Goal: Communication & Community: Answer question/provide support

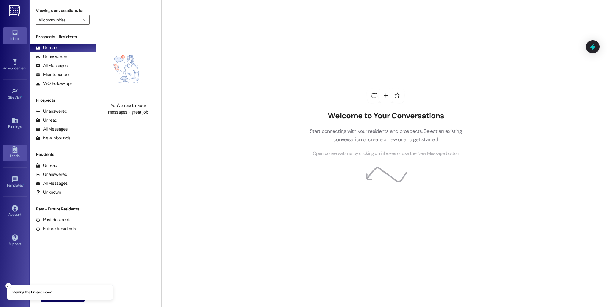
click at [13, 161] on link "Leads" at bounding box center [15, 152] width 24 height 16
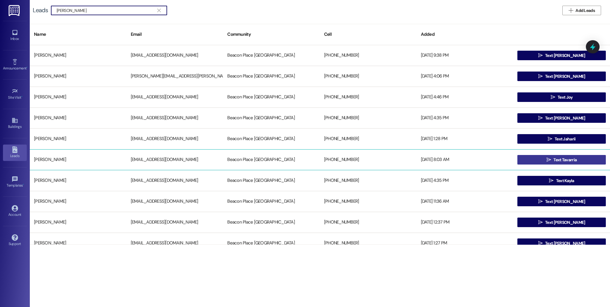
type input "[PERSON_NAME]"
click at [413, 159] on button " Text Tavarria" at bounding box center [561, 160] width 88 height 10
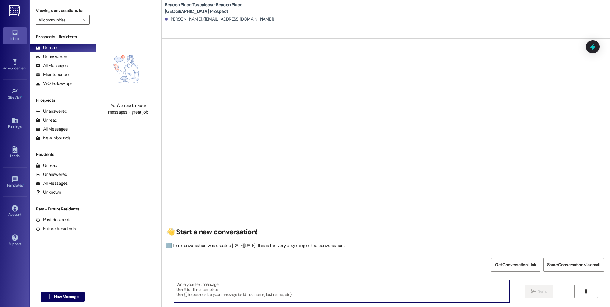
click at [220, 255] on textarea at bounding box center [342, 291] width 336 height 22
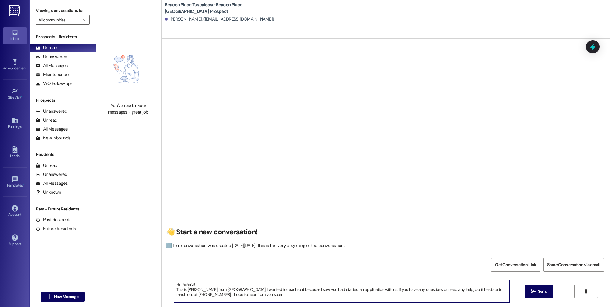
type textarea "Hi Tavarria! This is [PERSON_NAME] from [GEOGRAPHIC_DATA]. I wanted to reach ou…"
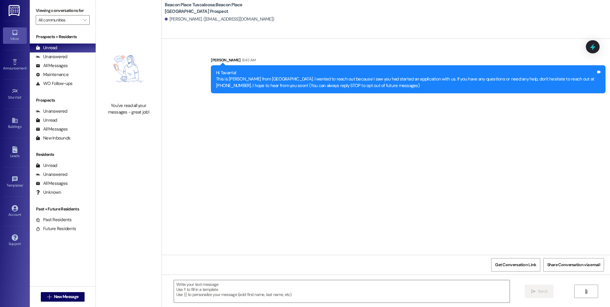
drag, startPoint x: 211, startPoint y: 72, endPoint x: 398, endPoint y: 109, distance: 191.3
click at [398, 109] on div "Sent via SMS [PERSON_NAME] 8:45 AM Hi Tavarria! This is [PERSON_NAME] from [GEO…" at bounding box center [386, 147] width 448 height 216
copy div "Hi Tavarria! This is [PERSON_NAME] from [GEOGRAPHIC_DATA]. I wanted to reach ou…"
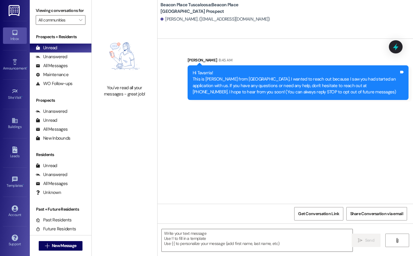
click at [193, 77] on div "Hi Tavarria! This is [PERSON_NAME] from [GEOGRAPHIC_DATA]. I wanted to reach ou…" at bounding box center [296, 83] width 206 height 26
drag, startPoint x: 191, startPoint y: 73, endPoint x: 313, endPoint y: 133, distance: 135.9
click at [313, 133] on div "Sent via SMS [PERSON_NAME] 8:45 AM Hi Tavarria! This is [PERSON_NAME] from [GEO…" at bounding box center [286, 121] width 256 height 165
copy div "Hi Tavarria! This is [PERSON_NAME] from [GEOGRAPHIC_DATA]. I wanted to reach ou…"
click at [17, 157] on div "Leads" at bounding box center [15, 156] width 30 height 6
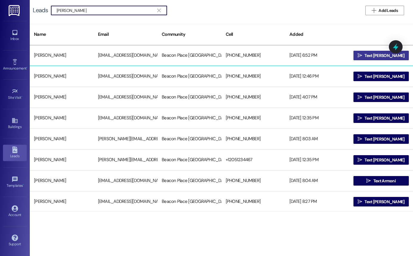
type input "[PERSON_NAME]"
click at [377, 56] on span "Text [PERSON_NAME]" at bounding box center [385, 55] width 40 height 6
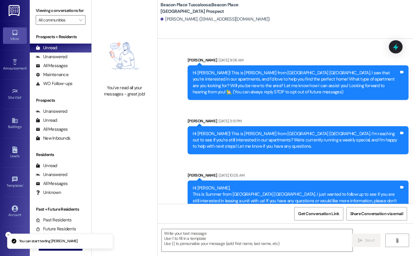
scroll to position [22, 0]
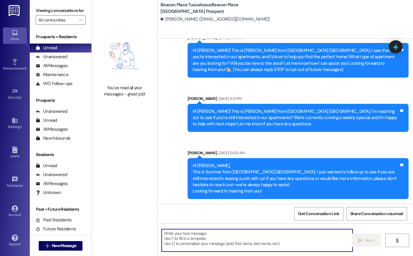
click at [250, 242] on textarea at bounding box center [257, 240] width 191 height 22
paste textarea "Hi Tavarria! This is [PERSON_NAME] from [GEOGRAPHIC_DATA]. I wanted to reach ou…"
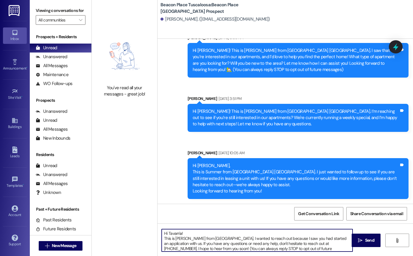
scroll to position [1, 0]
click at [179, 232] on textarea "Hi Tavarria! This is [PERSON_NAME] from [GEOGRAPHIC_DATA]. I wanted to reach ou…" at bounding box center [257, 240] width 191 height 22
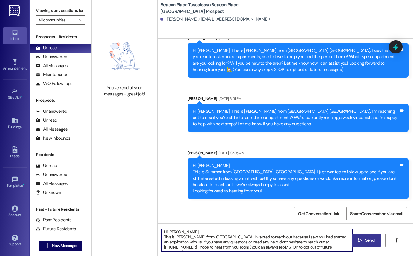
type textarea "Hi [PERSON_NAME]! This is [PERSON_NAME] from [GEOGRAPHIC_DATA]. I wanted to rea…"
click at [355, 244] on button " Send" at bounding box center [366, 239] width 29 height 13
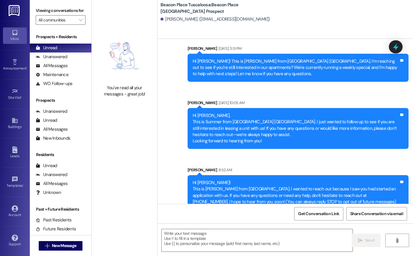
scroll to position [83, 0]
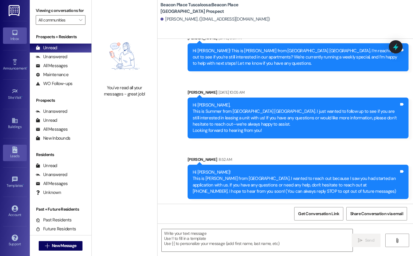
click at [21, 156] on div "Leads" at bounding box center [15, 156] width 30 height 6
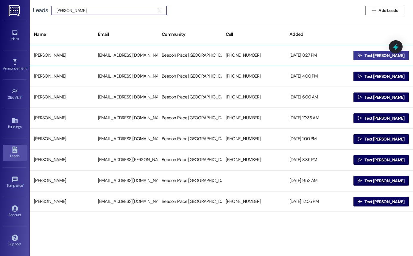
type input "[PERSON_NAME]"
click at [382, 54] on span "Text [PERSON_NAME]" at bounding box center [385, 55] width 40 height 6
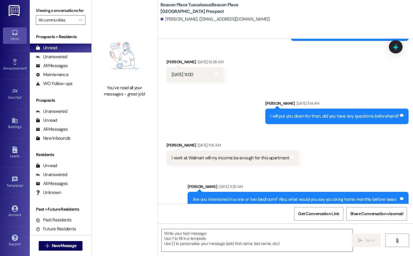
scroll to position [500, 0]
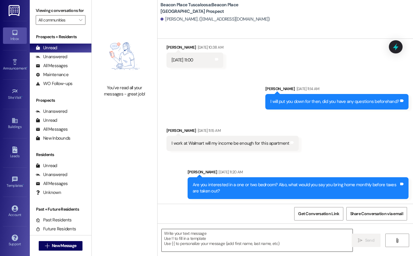
click at [191, 240] on textarea at bounding box center [257, 240] width 191 height 22
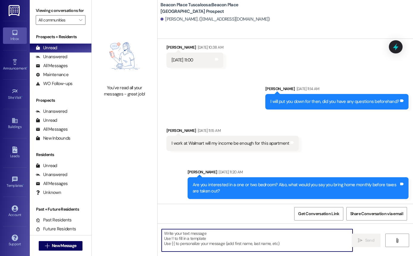
paste textarea "Hi Tavarria! This is [PERSON_NAME] from [GEOGRAPHIC_DATA]. I wanted to reach ou…"
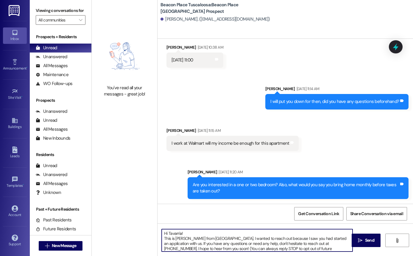
click at [181, 234] on textarea "Hi Tavarria! This is [PERSON_NAME] from [GEOGRAPHIC_DATA]. I wanted to reach ou…" at bounding box center [257, 240] width 191 height 22
type textarea "Hi [PERSON_NAME]! This is [PERSON_NAME] from [GEOGRAPHIC_DATA]. I wanted to rea…"
click at [367, 241] on span "Send" at bounding box center [369, 240] width 9 height 6
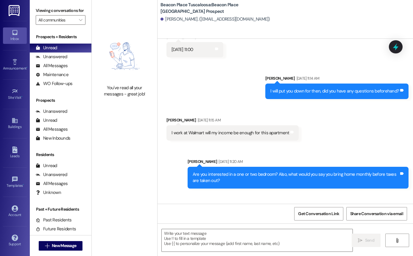
scroll to position [561, 0]
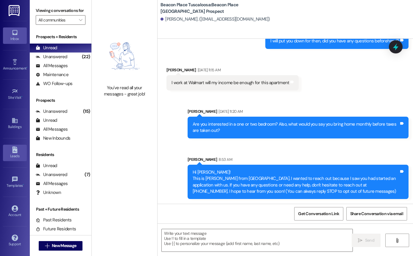
click at [13, 145] on link "Leads" at bounding box center [15, 152] width 24 height 16
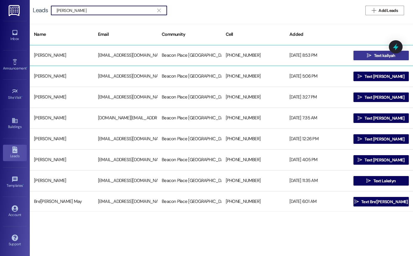
type input "[PERSON_NAME]"
click at [376, 57] on span "Text kaliyah" at bounding box center [384, 55] width 21 height 6
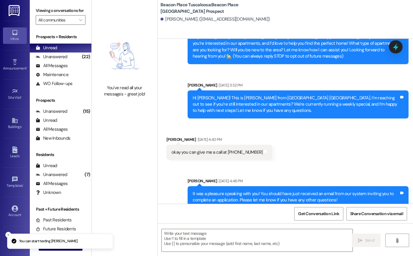
scroll to position [120, 0]
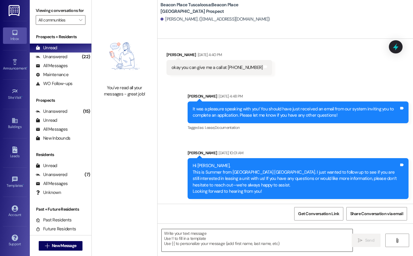
click at [218, 243] on textarea at bounding box center [257, 240] width 191 height 22
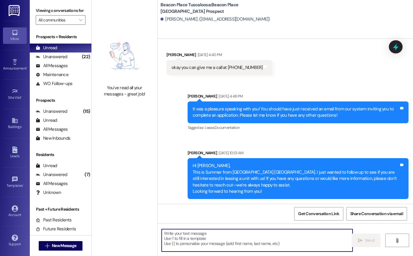
paste textarea "Hi Tavarria! This is [PERSON_NAME] from [GEOGRAPHIC_DATA]. I wanted to reach ou…"
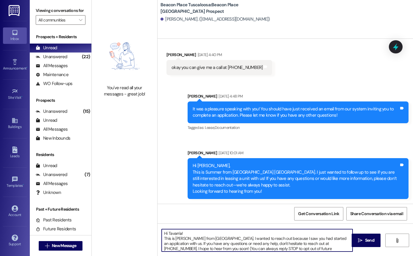
click at [187, 231] on textarea "Hi Tavarria! This is [PERSON_NAME] from [GEOGRAPHIC_DATA]. I wanted to reach ou…" at bounding box center [257, 240] width 191 height 22
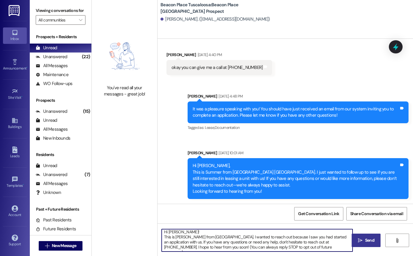
type textarea "Hi [PERSON_NAME]! This is [PERSON_NAME] from [GEOGRAPHIC_DATA]. I wanted to rea…"
click at [366, 244] on button " Send" at bounding box center [366, 239] width 29 height 13
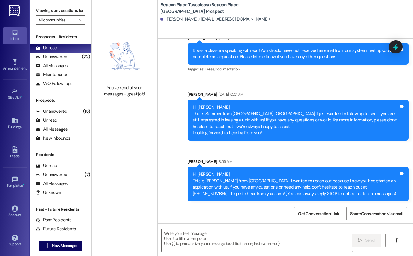
scroll to position [181, 0]
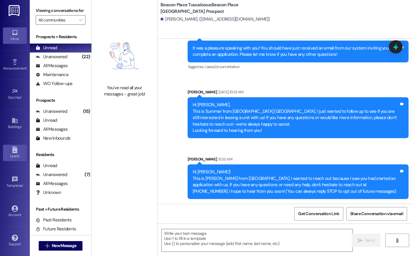
click at [16, 152] on icon at bounding box center [14, 149] width 5 height 7
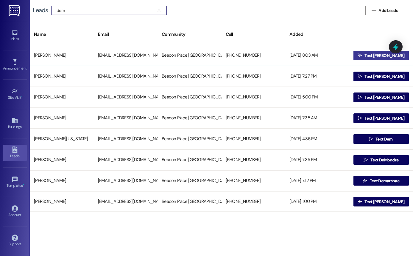
type input "dem"
click at [372, 53] on span "Text [PERSON_NAME]" at bounding box center [385, 55] width 40 height 6
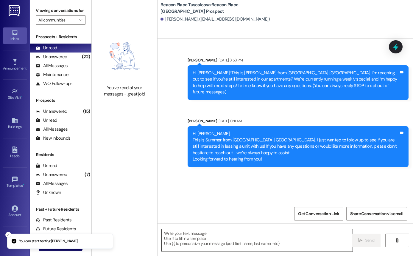
click at [240, 237] on textarea at bounding box center [257, 240] width 191 height 22
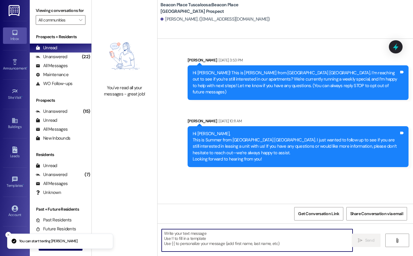
paste textarea "Hi Tavarria! This is [PERSON_NAME] from [GEOGRAPHIC_DATA]. I wanted to reach ou…"
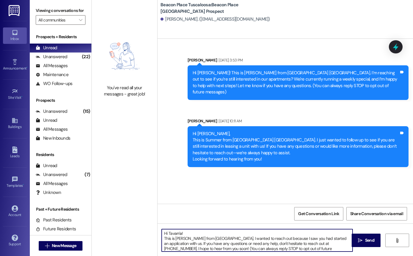
click at [185, 232] on textarea "Hi Tavarria! This is [PERSON_NAME] from [GEOGRAPHIC_DATA]. I wanted to reach ou…" at bounding box center [257, 240] width 191 height 22
type textarea "Hi [PERSON_NAME]! This is [PERSON_NAME] from [GEOGRAPHIC_DATA]. I wanted to rea…"
click at [371, 242] on span "Send" at bounding box center [369, 240] width 9 height 6
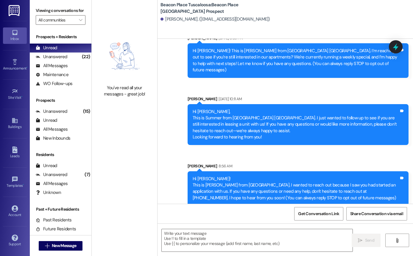
scroll to position [22, 0]
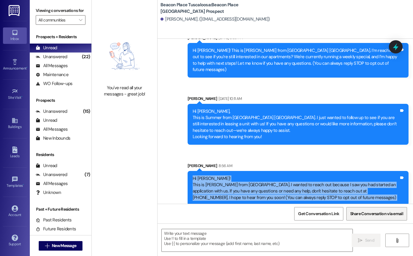
drag, startPoint x: 188, startPoint y: 171, endPoint x: 392, endPoint y: 218, distance: 209.6
click at [392, 218] on div "Sent via SMS [PERSON_NAME] [DATE] 3:53 PM Hi [PERSON_NAME]! This is [PERSON_NAM…" at bounding box center [286, 167] width 256 height 256
copy div "Hi [PERSON_NAME]! This is [PERSON_NAME] from [GEOGRAPHIC_DATA]. I wanted to rea…"
click at [21, 152] on link "Leads" at bounding box center [15, 152] width 24 height 16
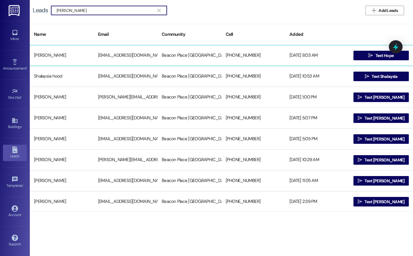
type input "[PERSON_NAME]"
click at [377, 60] on div " Text Hope" at bounding box center [381, 55] width 64 height 12
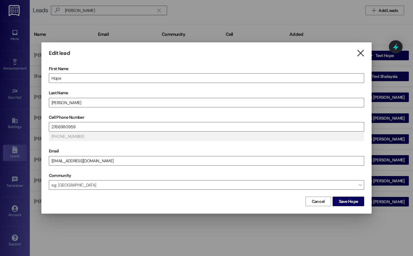
click at [360, 51] on icon "" at bounding box center [361, 53] width 8 height 6
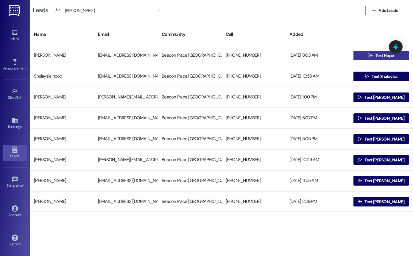
click at [375, 51] on span " Text Hope" at bounding box center [381, 55] width 28 height 9
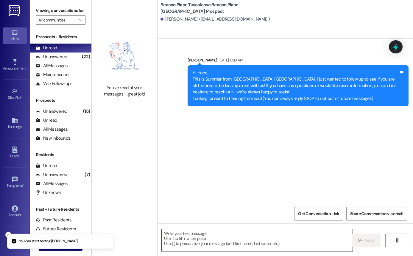
click at [215, 230] on textarea at bounding box center [257, 240] width 191 height 22
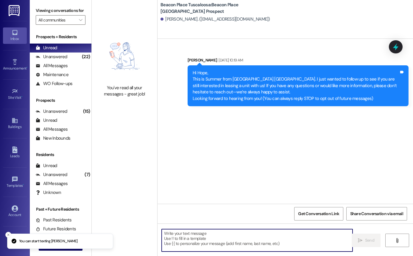
paste textarea "Hi [PERSON_NAME]! This is [PERSON_NAME] from [GEOGRAPHIC_DATA]. I wanted to rea…"
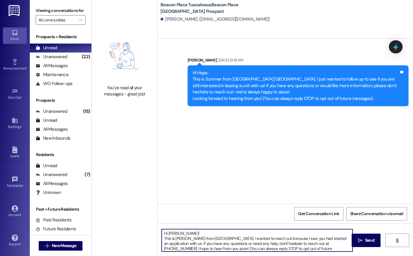
click at [187, 231] on textarea "Hi [PERSON_NAME]! This is [PERSON_NAME] from [GEOGRAPHIC_DATA]. I wanted to rea…" at bounding box center [257, 240] width 191 height 22
type textarea "Hi Hope! This is [PERSON_NAME] from [GEOGRAPHIC_DATA]. I wanted to reach out be…"
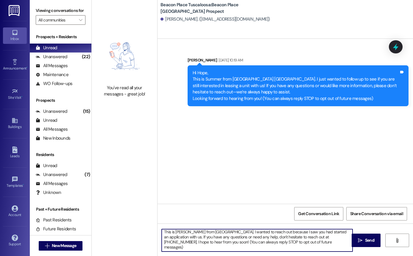
drag, startPoint x: 331, startPoint y: 246, endPoint x: 171, endPoint y: 252, distance: 160.1
click at [172, 252] on div "Hi Hope! This is [PERSON_NAME] from [GEOGRAPHIC_DATA]. I wanted to reach out be…" at bounding box center [286, 245] width 256 height 45
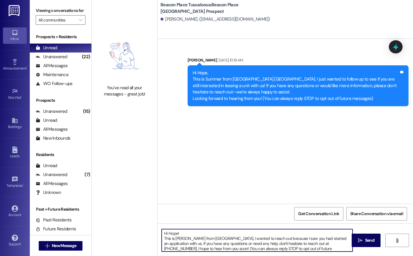
drag, startPoint x: 333, startPoint y: 246, endPoint x: 182, endPoint y: 216, distance: 153.7
click at [182, 215] on div "Sent via SMS [PERSON_NAME] [DATE] 10:19 AM Hi Hope, This is Summer from [GEOGRA…" at bounding box center [286, 167] width 256 height 256
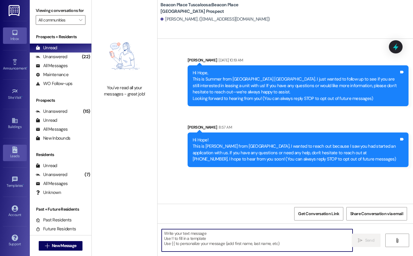
click at [14, 155] on div "Leads" at bounding box center [15, 156] width 30 height 6
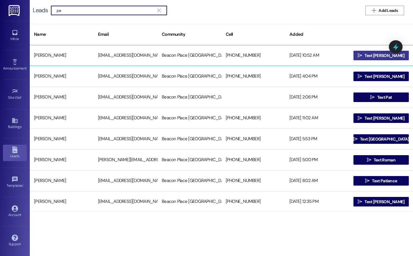
type input "pa"
click at [362, 54] on icon "" at bounding box center [360, 55] width 4 height 5
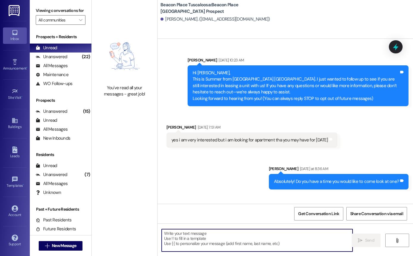
click at [192, 236] on textarea at bounding box center [257, 240] width 191 height 22
paste textarea "Hi Hope! This is [PERSON_NAME] from [GEOGRAPHIC_DATA]. I wanted to reach out be…"
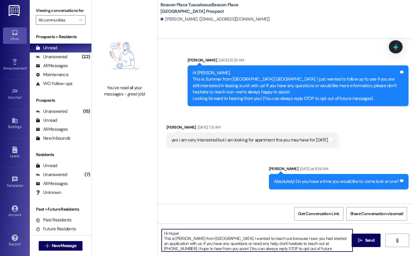
click at [181, 234] on textarea "Hi Hope! This is [PERSON_NAME] from [GEOGRAPHIC_DATA]. I wanted to reach out be…" at bounding box center [257, 240] width 191 height 22
type textarea "Hi [PERSON_NAME]! This is [PERSON_NAME] from [GEOGRAPHIC_DATA]. I wanted to rea…"
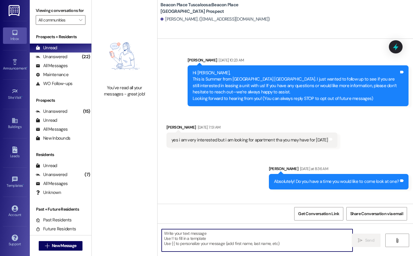
scroll to position [51, 0]
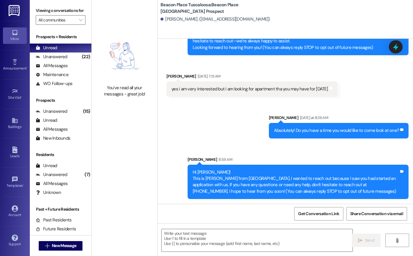
drag, startPoint x: 190, startPoint y: 170, endPoint x: 382, endPoint y: 200, distance: 194.4
click at [382, 200] on div "Sent via SMS [PERSON_NAME] 8:59 AM Hi [PERSON_NAME]! This is [PERSON_NAME] from…" at bounding box center [298, 178] width 230 height 52
copy div "Hi [PERSON_NAME]! This is [PERSON_NAME] from [GEOGRAPHIC_DATA]. I wanted to rea…"
click at [20, 148] on link "Leads" at bounding box center [15, 152] width 24 height 16
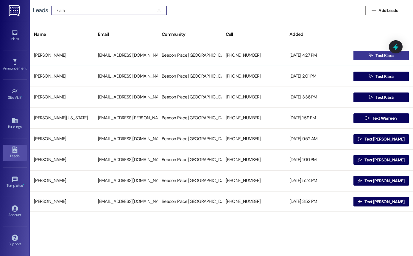
type input "kiara"
click at [357, 55] on button " Text Kiara" at bounding box center [382, 56] width 56 height 10
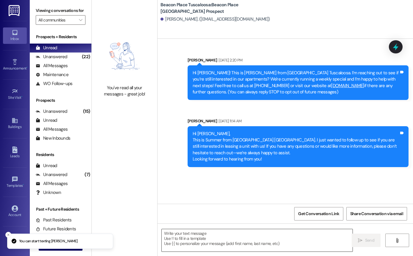
click at [203, 237] on textarea at bounding box center [257, 240] width 191 height 22
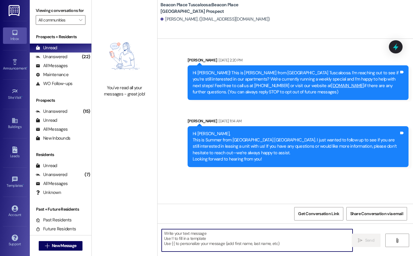
paste textarea "Hi [PERSON_NAME]! This is [PERSON_NAME] from [GEOGRAPHIC_DATA]. I wanted to rea…"
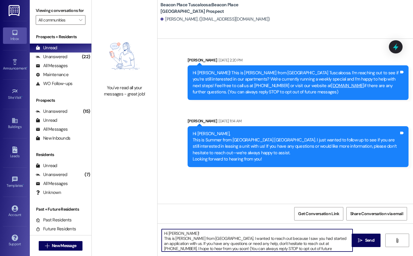
click at [181, 231] on textarea "Hi [PERSON_NAME]! This is [PERSON_NAME] from [GEOGRAPHIC_DATA]. I wanted to rea…" at bounding box center [257, 240] width 191 height 22
type textarea "Hi [PERSON_NAME]! This is [PERSON_NAME] from [GEOGRAPHIC_DATA]. I wanted to rea…"
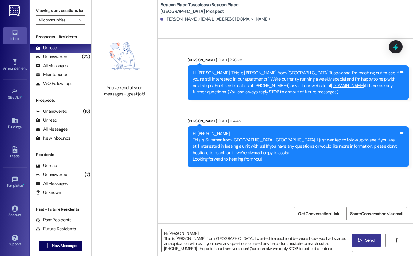
click at [365, 239] on span "Send" at bounding box center [369, 240] width 9 height 6
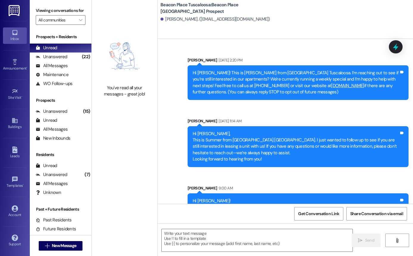
scroll to position [29, 0]
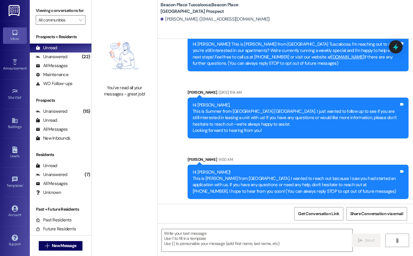
drag, startPoint x: 189, startPoint y: 172, endPoint x: 394, endPoint y: 195, distance: 205.4
click at [394, 195] on div "Hi [PERSON_NAME]! This is [PERSON_NAME] from [GEOGRAPHIC_DATA]. I wanted to rea…" at bounding box center [298, 181] width 221 height 35
copy div "Hi [PERSON_NAME]! This is [PERSON_NAME] from [GEOGRAPHIC_DATA]. I wanted to rea…"
click at [172, 172] on div "Sent via SMS [PERSON_NAME] [DATE] 2:20 PM Hi [PERSON_NAME]! This is [PERSON_NAM…" at bounding box center [286, 109] width 256 height 188
click at [16, 153] on div "Leads" at bounding box center [15, 156] width 30 height 6
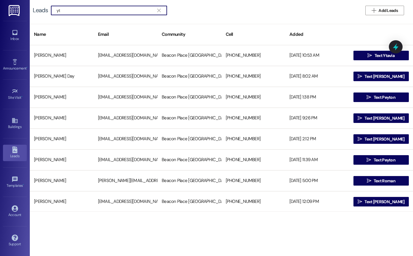
type input "yt"
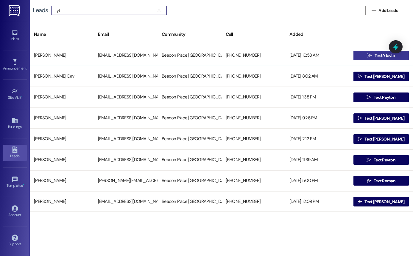
click at [368, 55] on icon "" at bounding box center [370, 55] width 4 height 5
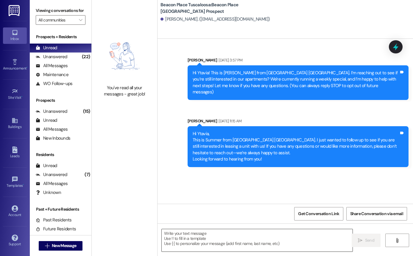
click at [249, 237] on textarea at bounding box center [257, 240] width 191 height 22
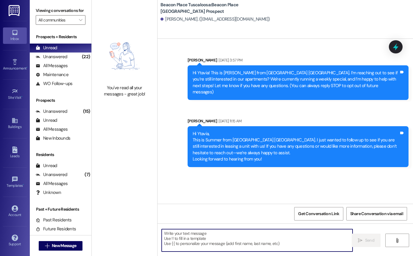
paste textarea "Hi [PERSON_NAME]! This is [PERSON_NAME] from [GEOGRAPHIC_DATA]. I wanted to rea…"
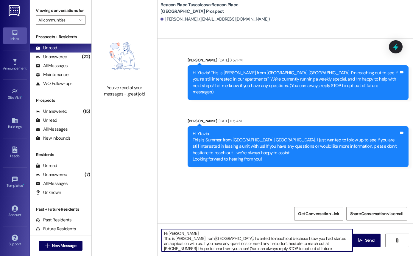
click at [189, 232] on textarea "Hi [PERSON_NAME]! This is [PERSON_NAME] from [GEOGRAPHIC_DATA]. I wanted to rea…" at bounding box center [257, 240] width 191 height 22
type textarea "Hi Ytavia! This is [PERSON_NAME] from [GEOGRAPHIC_DATA]. I wanted to reach out …"
click at [360, 242] on icon "" at bounding box center [360, 240] width 4 height 5
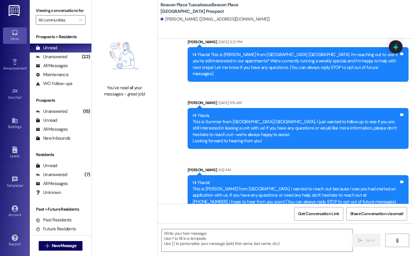
scroll to position [22, 0]
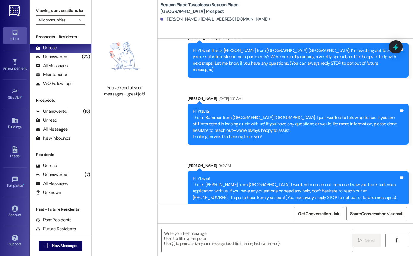
drag, startPoint x: 190, startPoint y: 172, endPoint x: 382, endPoint y: 197, distance: 193.1
click at [382, 197] on div "Hi Ytavia! This is [PERSON_NAME] from [GEOGRAPHIC_DATA]. I wanted to reach out …" at bounding box center [298, 188] width 221 height 35
copy div "Hi Ytavia! This is [PERSON_NAME] from [GEOGRAPHIC_DATA]. I wanted to reach out …"
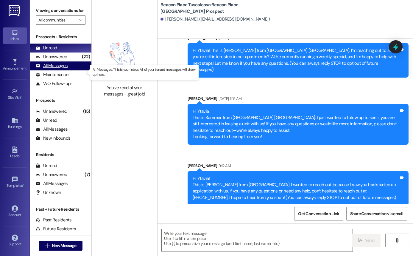
click at [70, 70] on div "All Messages (undefined)" at bounding box center [61, 65] width 62 height 9
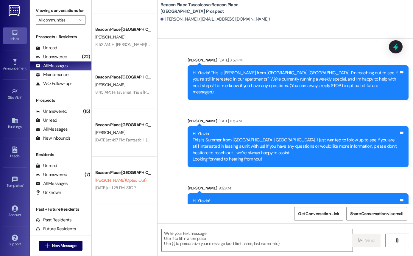
scroll to position [323, 0]
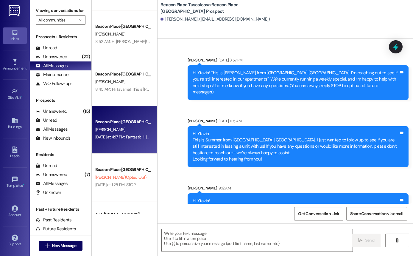
click at [127, 144] on div "Beacon Place Tuscaloosa Prospect [PERSON_NAME] [DATE] at 4:17 PM: Fantastic!! I…" at bounding box center [125, 130] width 66 height 48
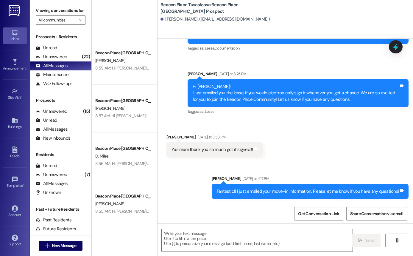
scroll to position [0, 0]
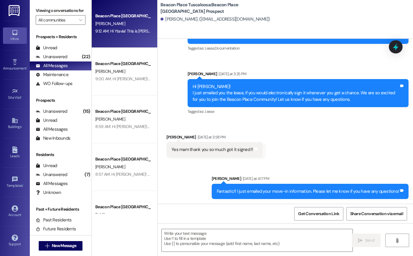
click at [116, 41] on div "Beacon Place Tuscaloosa Prospect [PERSON_NAME] 9:12 AM: Hi Ytavia! This is [PER…" at bounding box center [125, 24] width 66 height 48
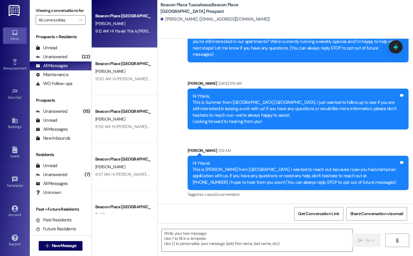
scroll to position [31, 0]
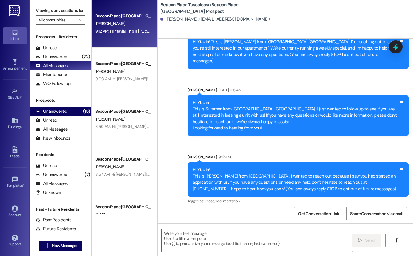
click at [82, 116] on div "(15)" at bounding box center [87, 111] width 10 height 9
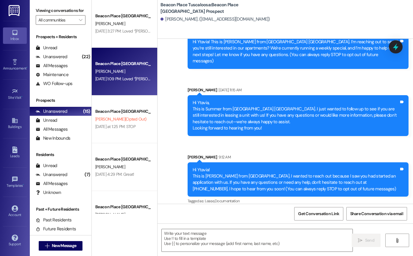
click at [131, 68] on div "[PERSON_NAME]" at bounding box center [123, 71] width 56 height 7
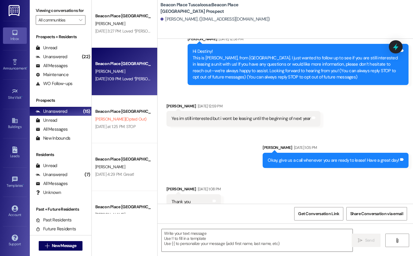
scroll to position [1358, 0]
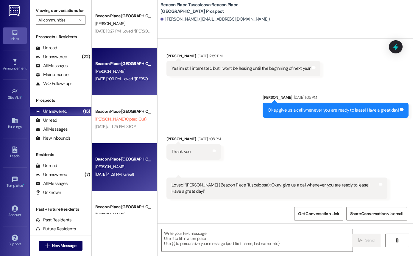
click at [134, 159] on div "Beacon Place [GEOGRAPHIC_DATA] Prospect" at bounding box center [122, 159] width 55 height 6
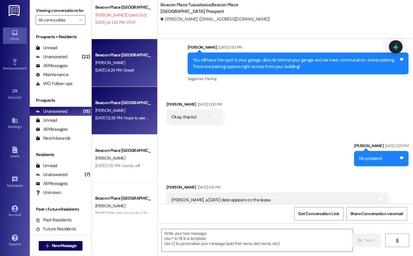
scroll to position [120, 0]
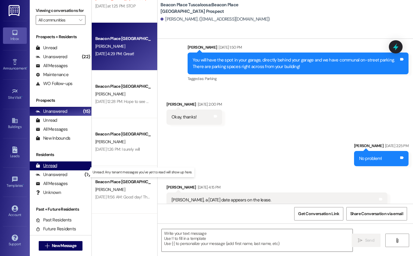
click at [74, 170] on div "Unread (0)" at bounding box center [61, 165] width 62 height 9
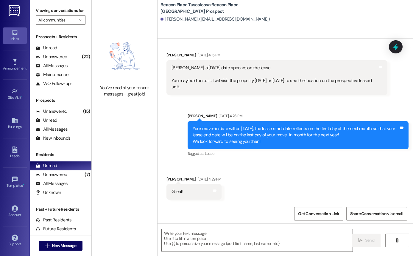
scroll to position [567, 0]
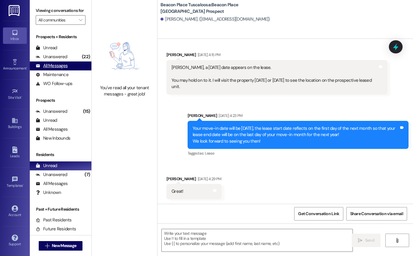
click at [58, 69] on div "All Messages" at bounding box center [52, 66] width 32 height 6
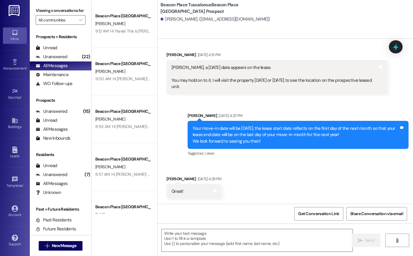
click at [11, 162] on div "Leads Go to Leads" at bounding box center [15, 152] width 24 height 29
click at [15, 153] on div "Leads" at bounding box center [15, 156] width 30 height 6
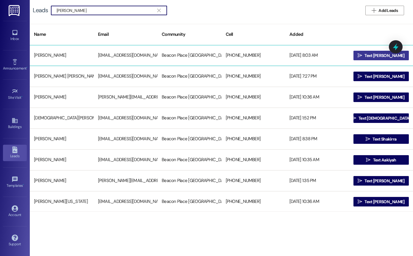
type input "[PERSON_NAME]"
click at [362, 54] on icon "" at bounding box center [360, 55] width 4 height 5
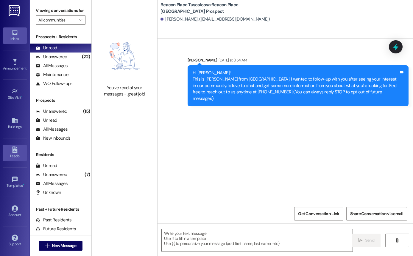
click at [26, 146] on link "Leads" at bounding box center [15, 152] width 24 height 16
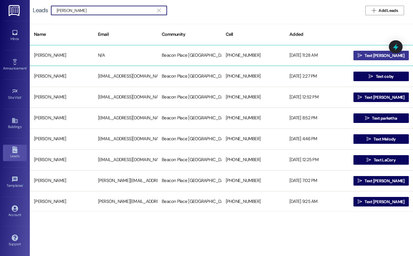
type input "[PERSON_NAME]"
click at [360, 58] on button " Text [PERSON_NAME]" at bounding box center [382, 56] width 56 height 10
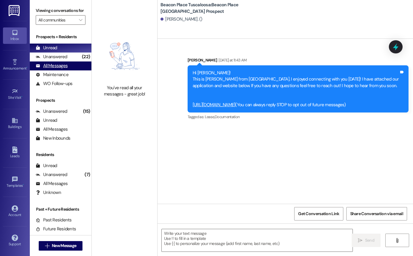
click at [70, 69] on div "All Messages (undefined)" at bounding box center [61, 65] width 62 height 9
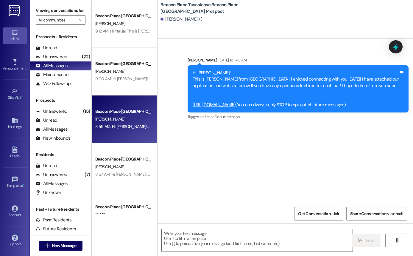
click at [108, 115] on div "Beacon Place [GEOGRAPHIC_DATA] Prospect" at bounding box center [123, 111] width 56 height 7
